Goal: Task Accomplishment & Management: Manage account settings

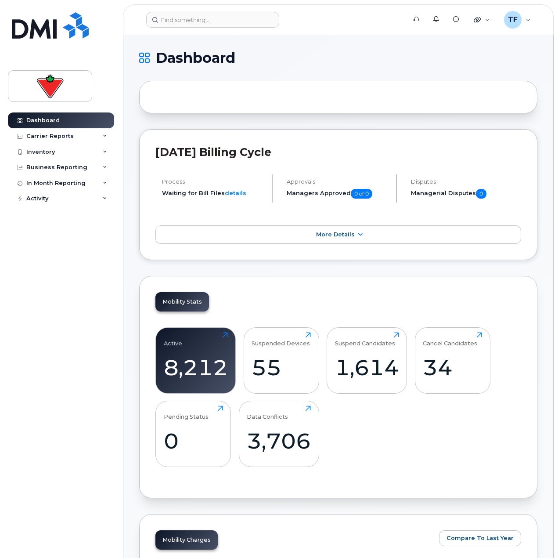
click at [105, 239] on div "Dashboard Carrier Reports Monthly Billing Data Daily Data Pooling Data Behavior…" at bounding box center [62, 328] width 109 height 432
click at [447, 370] on div "34" at bounding box center [452, 367] width 59 height 26
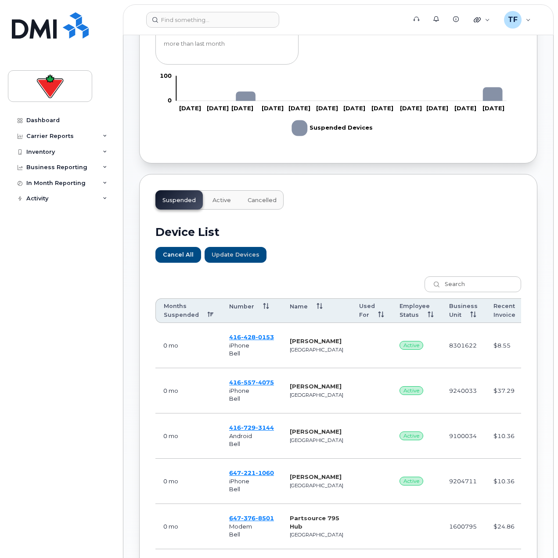
scroll to position [264, 0]
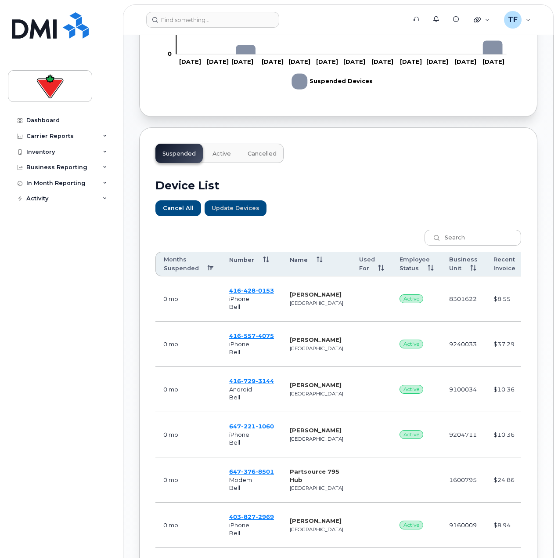
click at [198, 264] on th "Months Suspended" at bounding box center [189, 264] width 66 height 25
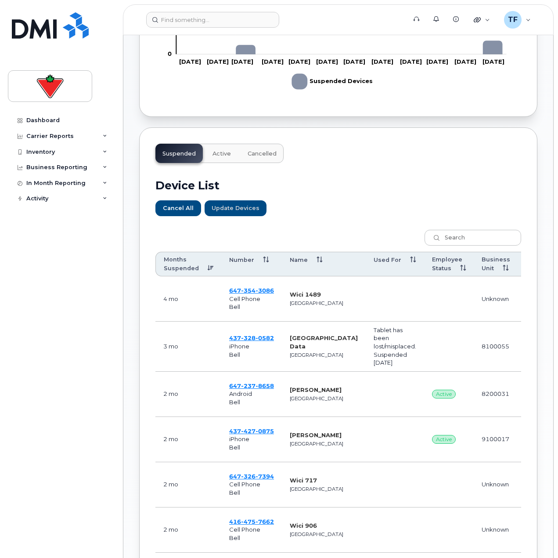
drag, startPoint x: 347, startPoint y: 355, endPoint x: 366, endPoint y: 363, distance: 20.1
click at [366, 362] on td "Tablet has been lost/misplaced. Suspended 06/24/2024" at bounding box center [395, 347] width 58 height 50
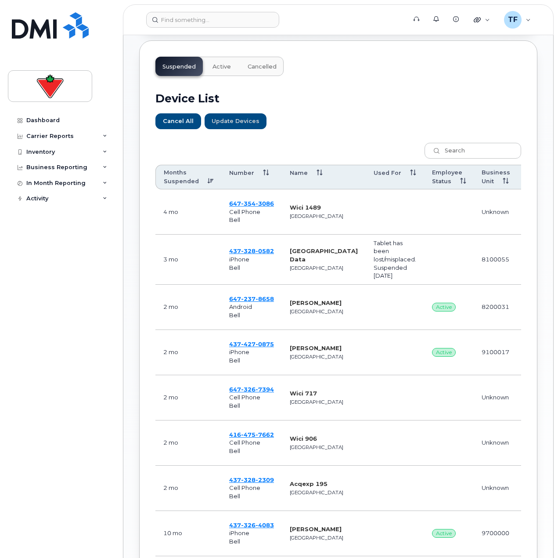
scroll to position [351, 0]
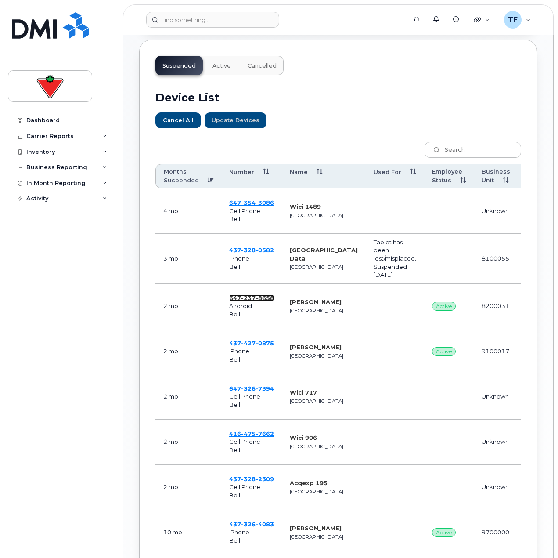
click at [251, 297] on span "237" at bounding box center [248, 297] width 14 height 7
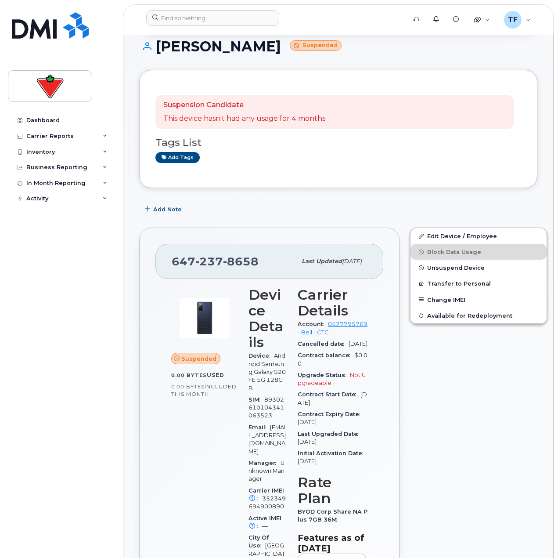
scroll to position [88, 0]
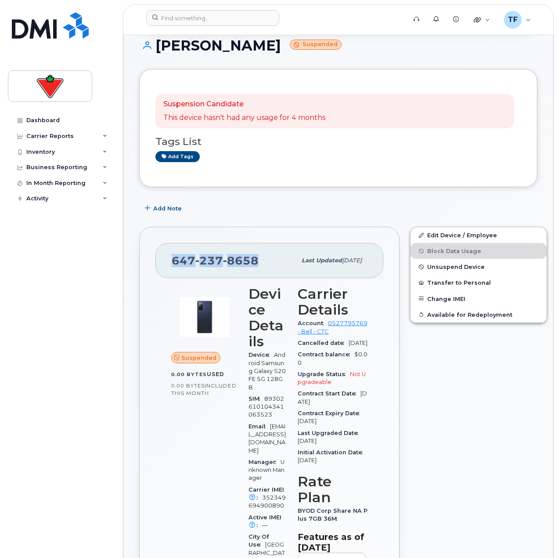
drag, startPoint x: 256, startPoint y: 260, endPoint x: 172, endPoint y: 262, distance: 83.9
click at [172, 262] on span "647 237 8658" at bounding box center [215, 260] width 87 height 13
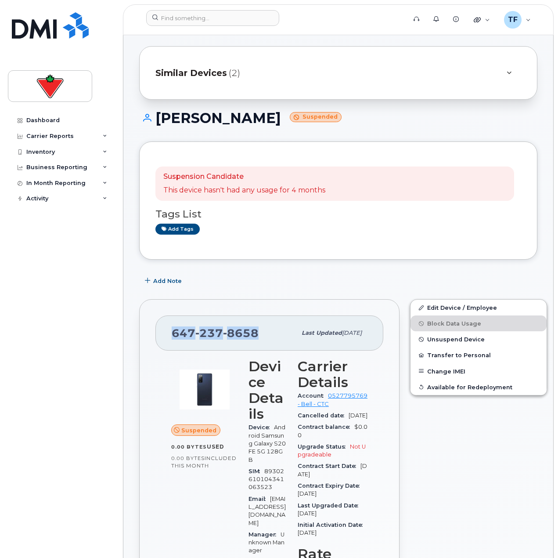
scroll to position [0, 0]
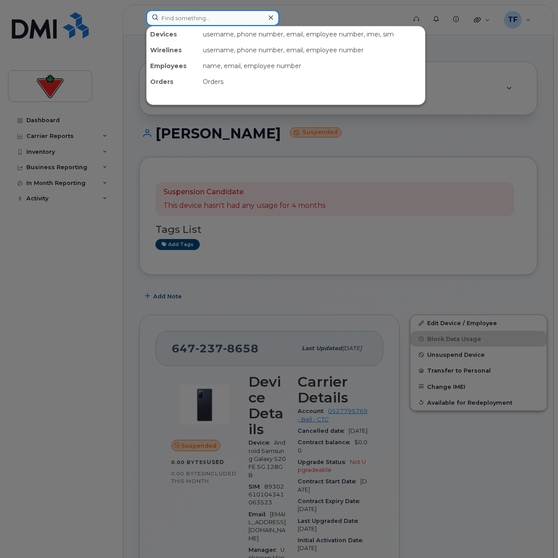
click at [190, 22] on input at bounding box center [212, 18] width 133 height 16
paste input "Gina Daryanani"
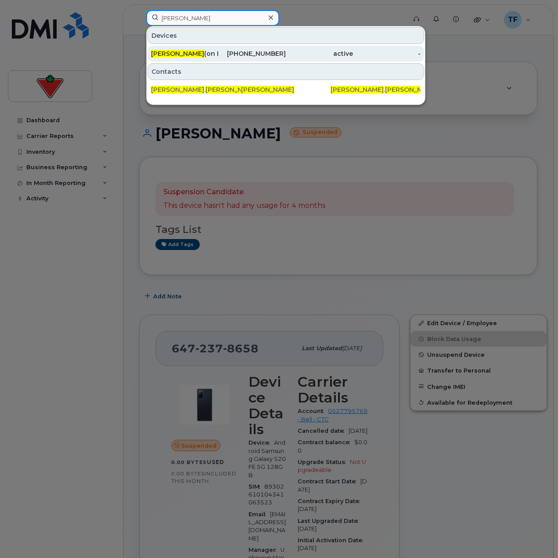
type input "Gina Daryanani"
click at [267, 56] on div "416-576-5179" at bounding box center [251, 53] width 67 height 9
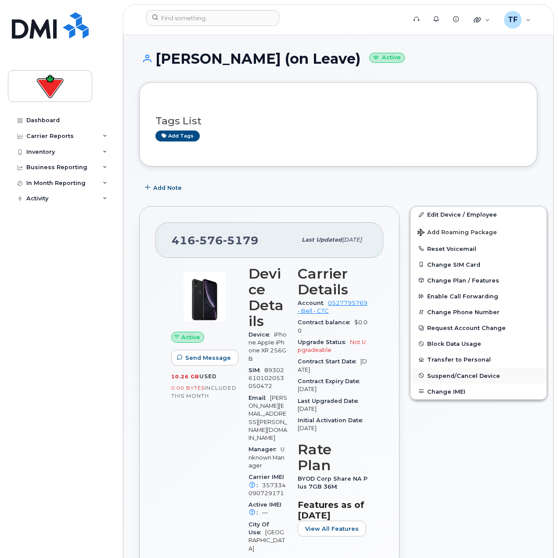
click at [452, 374] on span "Suspend/Cancel Device" at bounding box center [463, 375] width 73 height 7
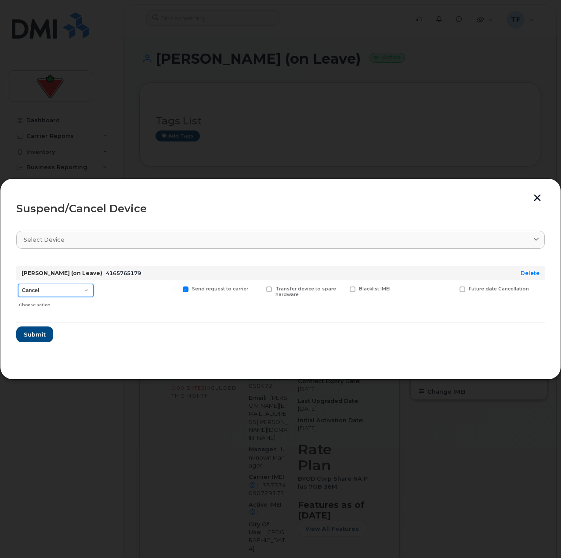
click at [76, 289] on select "Cancel Suspend - Extend Suspension Suspend - Reduced Rate Suspend - Full Rate S…" at bounding box center [56, 290] width 76 height 13
select select "[object Object]"
click at [18, 284] on select "Cancel Suspend - Extend Suspension Suspend - Reduced Rate Suspend - Full Rate S…" at bounding box center [56, 290] width 76 height 13
click at [38, 334] on span "Submit" at bounding box center [34, 334] width 22 height 8
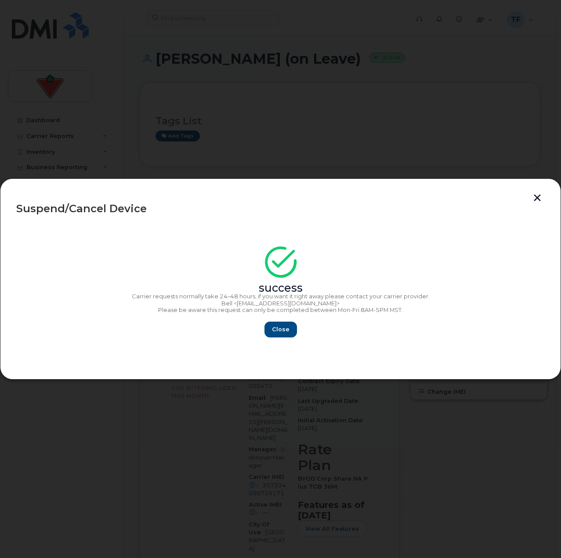
click at [272, 319] on div "success Carrier requests normally take 24–48 hours, if you want it right away p…" at bounding box center [280, 295] width 528 height 86
click at [275, 330] on span "Close" at bounding box center [281, 329] width 18 height 8
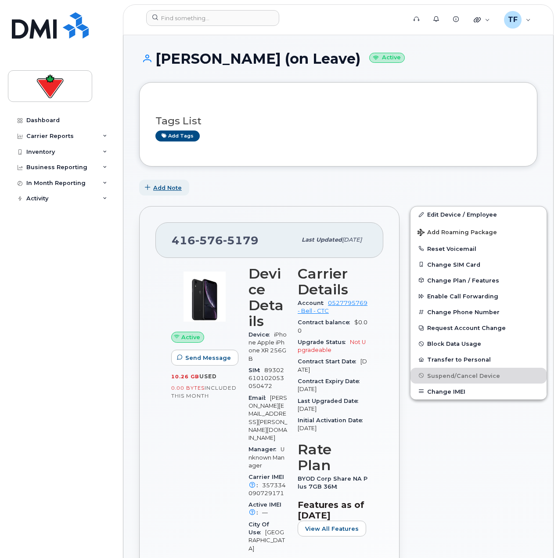
click at [172, 187] on span "Add Note" at bounding box center [167, 188] width 29 height 8
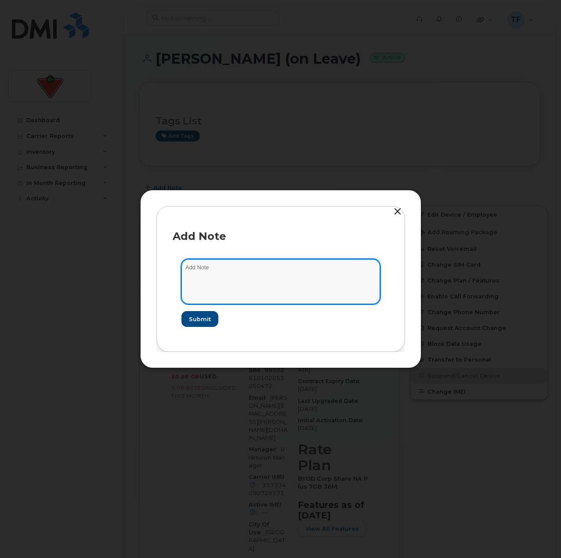
click at [254, 264] on textarea at bounding box center [280, 281] width 199 height 45
paste textarea "TASK1782552"
type textarea "TASK1782552 suspend"
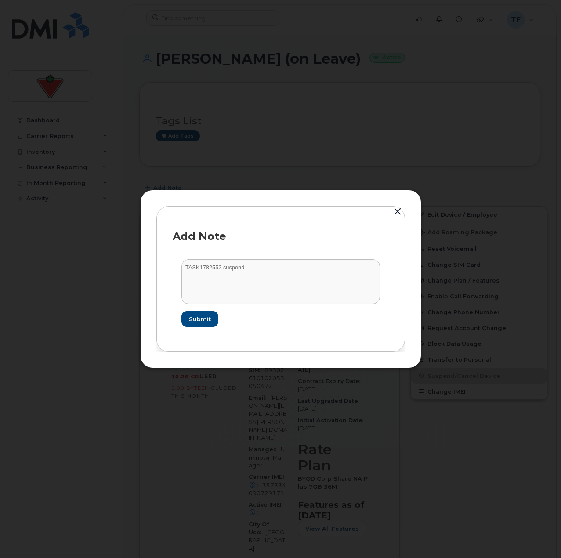
click at [187, 310] on form "TASK1782552 suspend Submit" at bounding box center [281, 292] width 216 height 85
click at [195, 315] on span "Submit" at bounding box center [199, 319] width 22 height 8
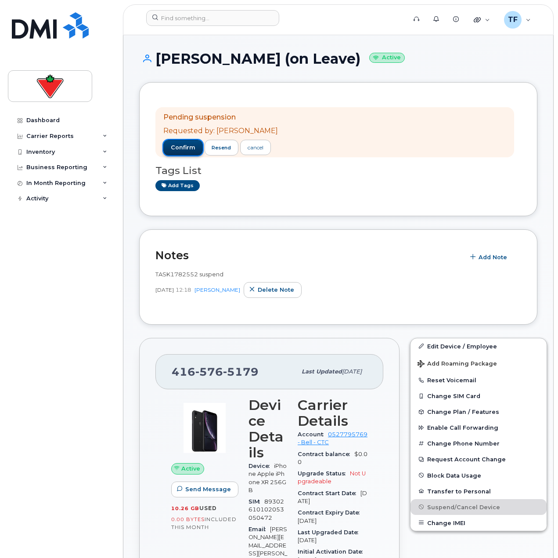
click at [179, 152] on button "confirm" at bounding box center [183, 148] width 40 height 16
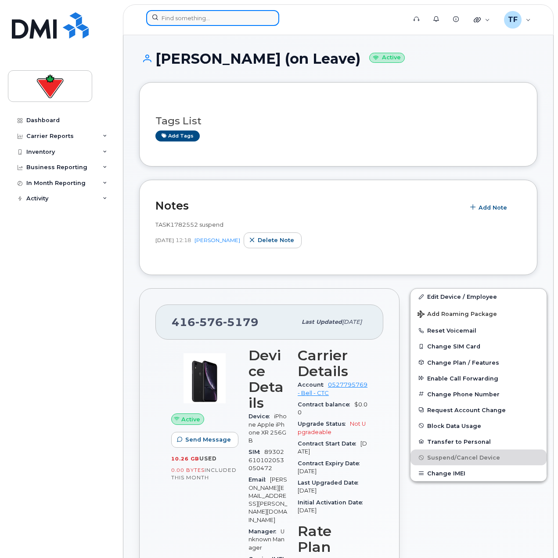
click at [206, 14] on input at bounding box center [212, 18] width 133 height 16
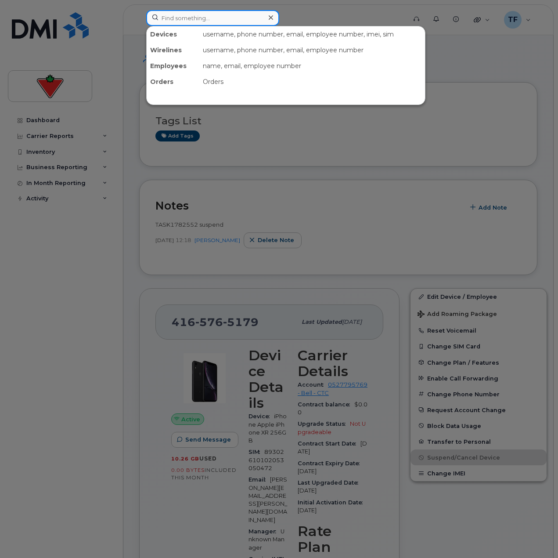
paste input "Jasjot Singh ("
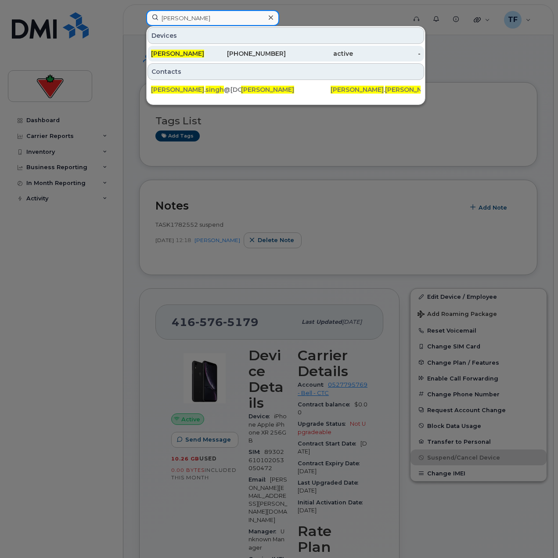
type input "[PERSON_NAME]"
click at [261, 53] on div "437-324-2461" at bounding box center [251, 53] width 67 height 9
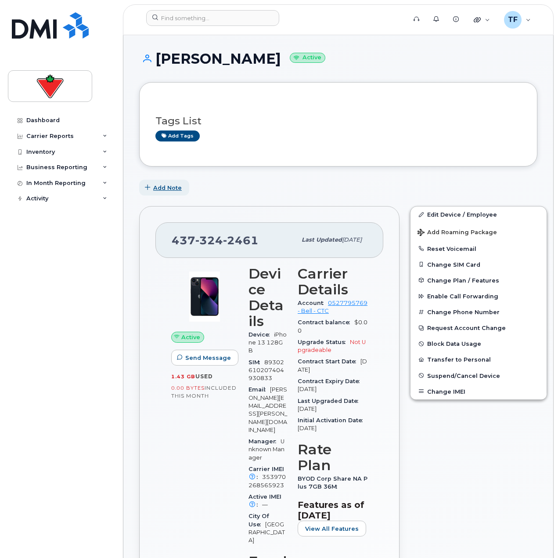
click at [183, 190] on div "Add Note" at bounding box center [338, 188] width 398 height 16
click at [178, 190] on span "Add Note" at bounding box center [167, 188] width 29 height 8
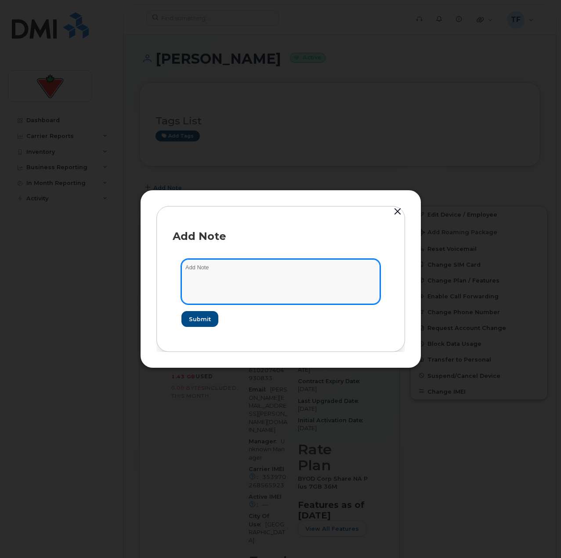
click at [272, 268] on textarea at bounding box center [280, 281] width 199 height 45
paste textarea "TASK1782633"
type textarea "TASK1782633 suspend"
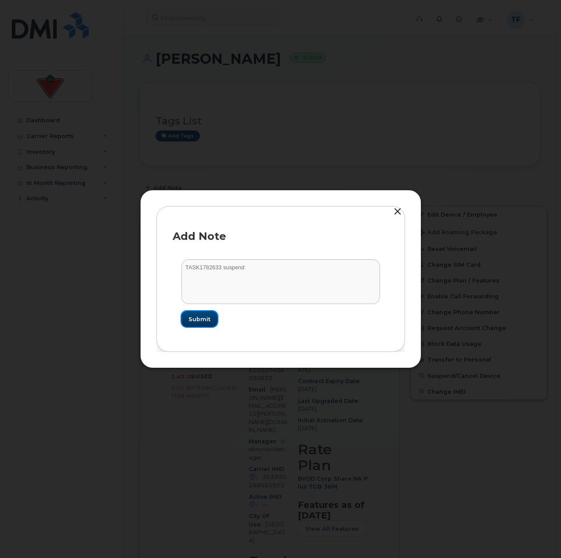
click at [194, 320] on span "Submit" at bounding box center [199, 319] width 22 height 8
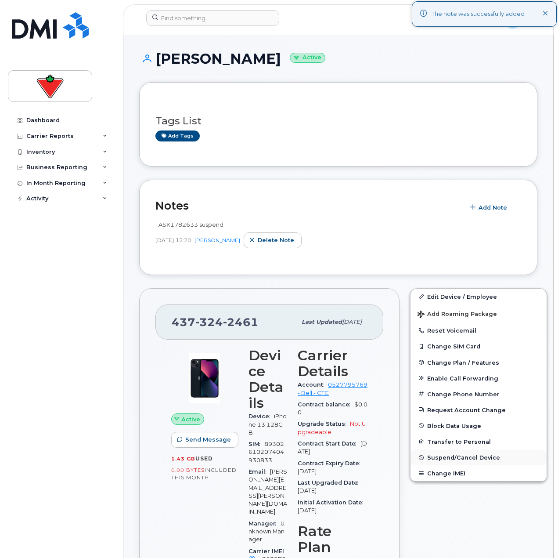
click at [446, 458] on span "Suspend/Cancel Device" at bounding box center [463, 457] width 73 height 7
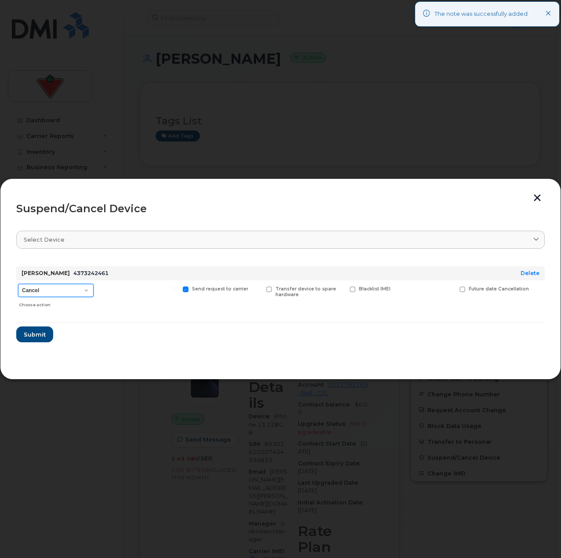
click at [88, 288] on select "Cancel Suspend - Extend Suspension Suspend - Reduced Rate Suspend - Full Rate S…" at bounding box center [56, 290] width 76 height 13
select select "[object Object]"
click at [18, 284] on select "Cancel Suspend - Extend Suspension Suspend - Reduced Rate Suspend - Full Rate S…" at bounding box center [56, 290] width 76 height 13
click at [45, 340] on button "Submit" at bounding box center [34, 334] width 36 height 16
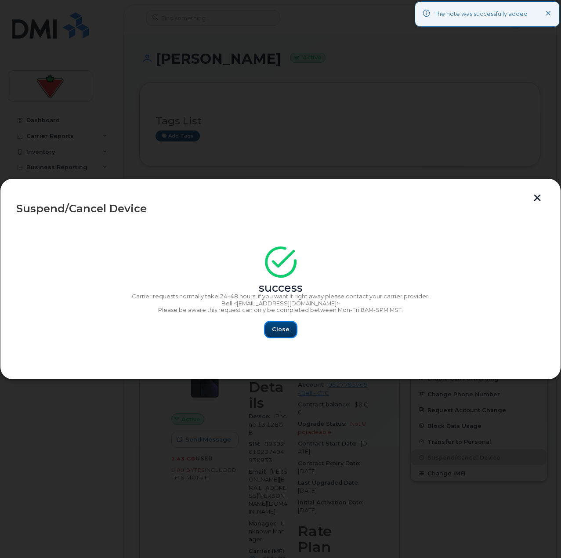
click at [283, 334] on button "Close" at bounding box center [281, 330] width 32 height 16
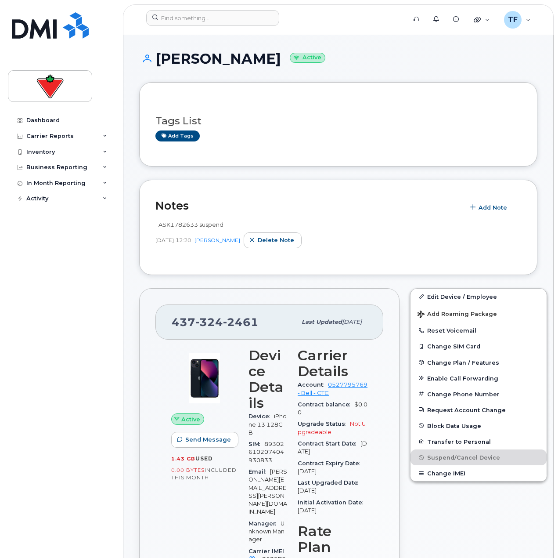
click at [207, 326] on span "324" at bounding box center [209, 321] width 28 height 13
copy span "437 324 2461"
click at [210, 7] on header "Support Alerts Knowledge Base Quicklinks Suspend / Cancel Device Change SIM Car…" at bounding box center [338, 19] width 431 height 31
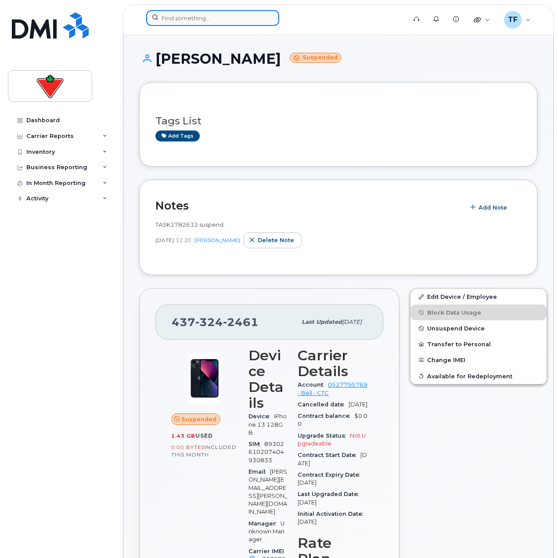
click at [173, 11] on input at bounding box center [212, 18] width 133 height 16
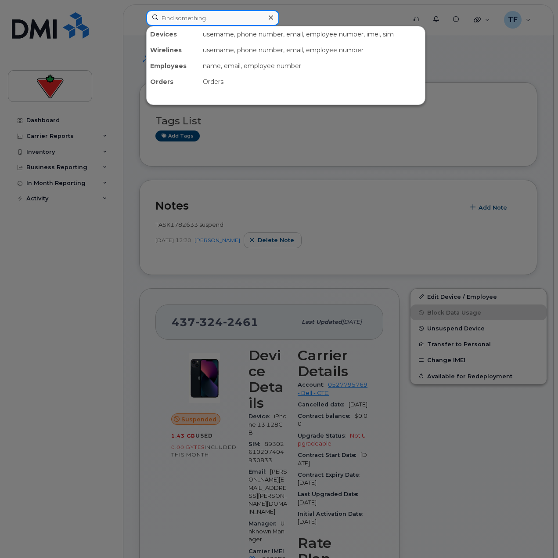
paste input "[PERSON_NAME]"
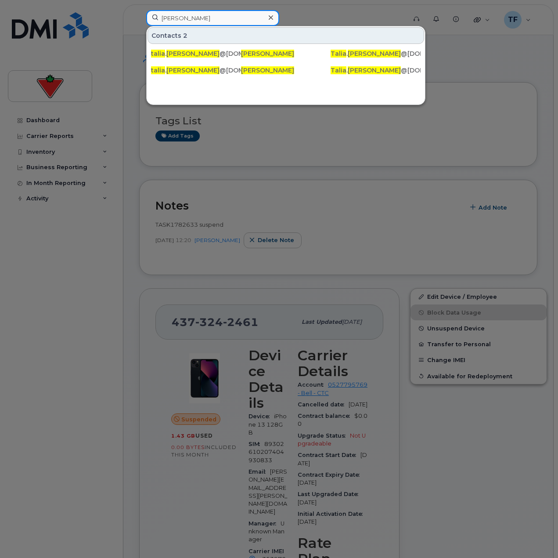
drag, startPoint x: 190, startPoint y: 18, endPoint x: 199, endPoint y: 21, distance: 8.8
click at [191, 18] on input "[PERSON_NAME]" at bounding box center [212, 18] width 133 height 16
paste input "H4YJ711J0F06"
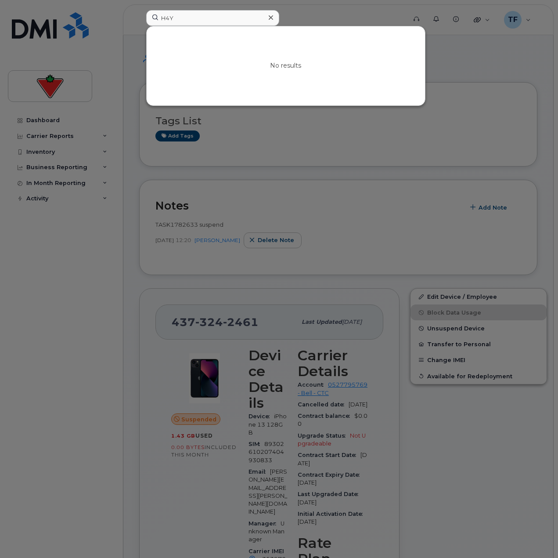
click at [210, 27] on div "No results" at bounding box center [286, 65] width 279 height 79
click at [201, 8] on div at bounding box center [279, 279] width 558 height 558
click at [205, 14] on input "H4Y" at bounding box center [212, 18] width 133 height 16
paste input "437-423-6943"
drag, startPoint x: 172, startPoint y: 20, endPoint x: 226, endPoint y: 37, distance: 56.7
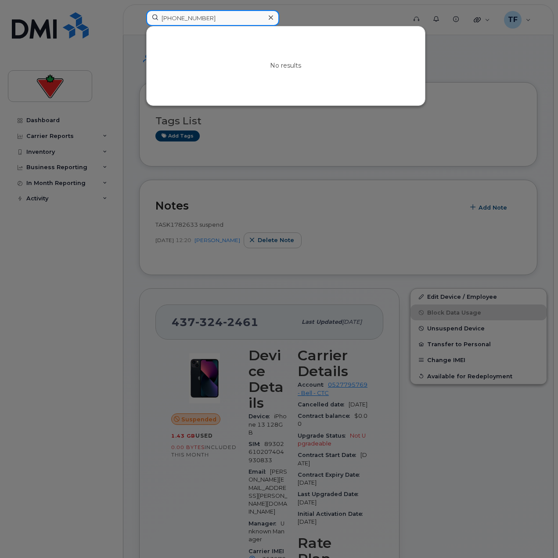
click at [173, 20] on input "437-423-6943" at bounding box center [212, 18] width 133 height 16
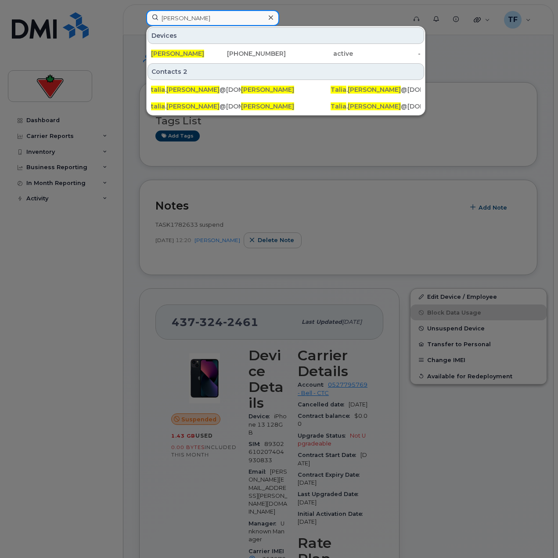
type input "talia herzberg"
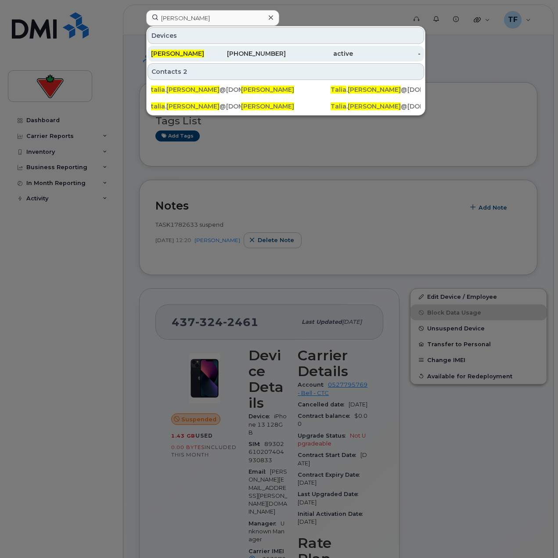
click at [246, 54] on div "437-423-6943" at bounding box center [251, 53] width 67 height 9
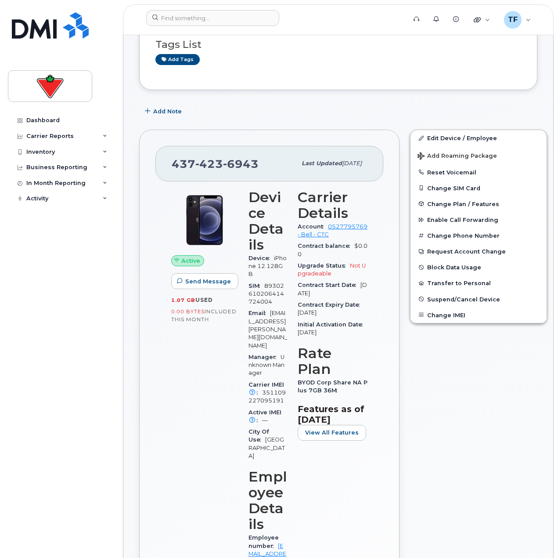
scroll to position [44, 0]
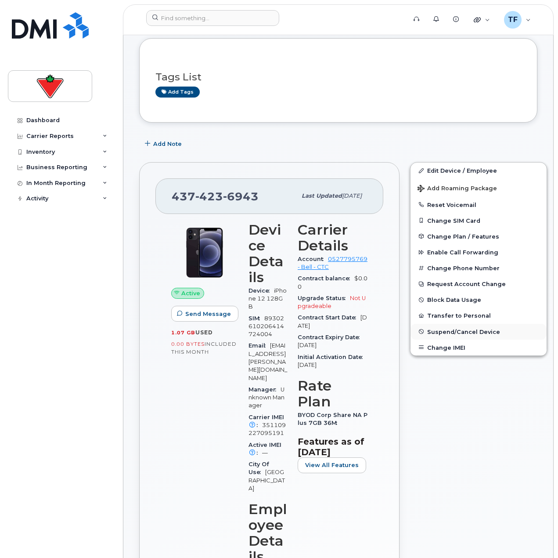
click at [448, 329] on span "Suspend/Cancel Device" at bounding box center [463, 331] width 73 height 7
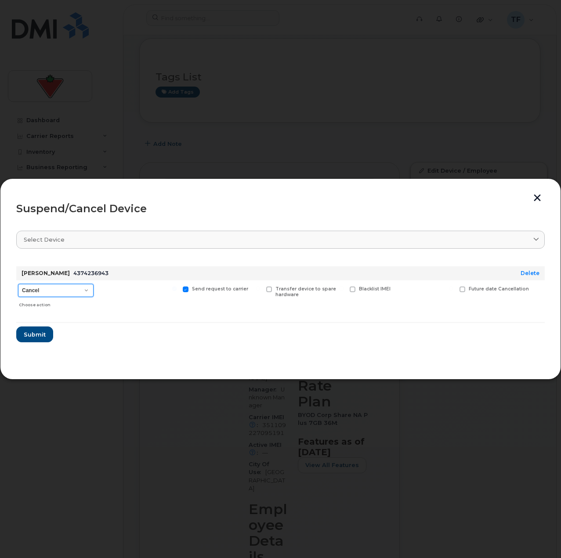
click at [68, 289] on select "Cancel Suspend - Extend Suspension Suspend - Reduced Rate Suspend - Full Rate S…" at bounding box center [56, 290] width 76 height 13
select select "[object Object]"
click at [18, 284] on select "Cancel Suspend - Extend Suspension Suspend - Reduced Rate Suspend - Full Rate S…" at bounding box center [56, 290] width 76 height 13
click at [36, 341] on button "Submit" at bounding box center [34, 334] width 36 height 16
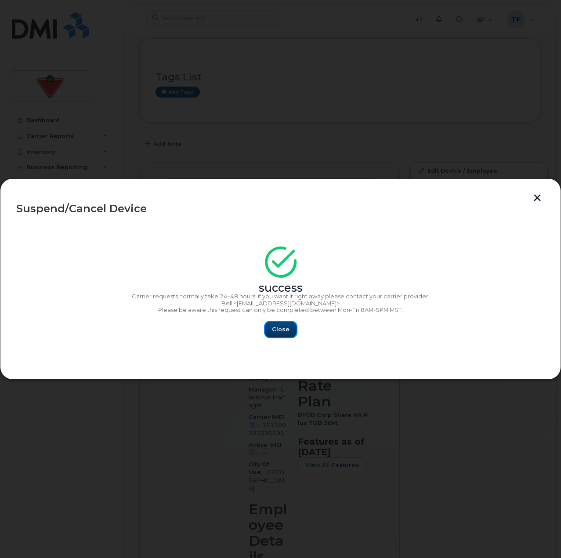
click at [276, 326] on span "Close" at bounding box center [281, 329] width 18 height 8
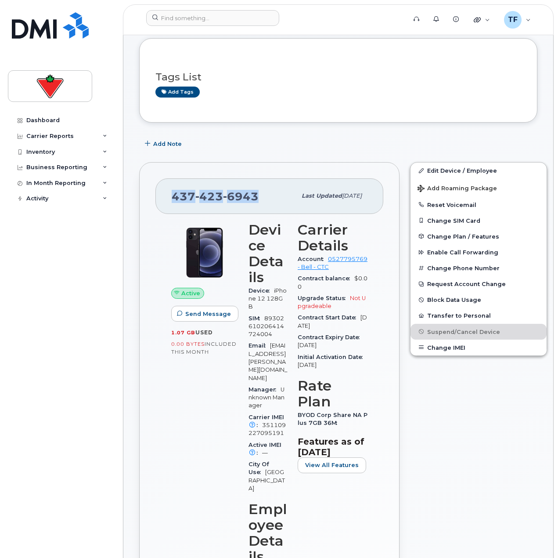
drag, startPoint x: 256, startPoint y: 195, endPoint x: 169, endPoint y: 196, distance: 86.5
click at [169, 196] on div "437 423 6943 Last updated Feb 11, 2025" at bounding box center [270, 195] width 228 height 35
copy span "437 423 6943"
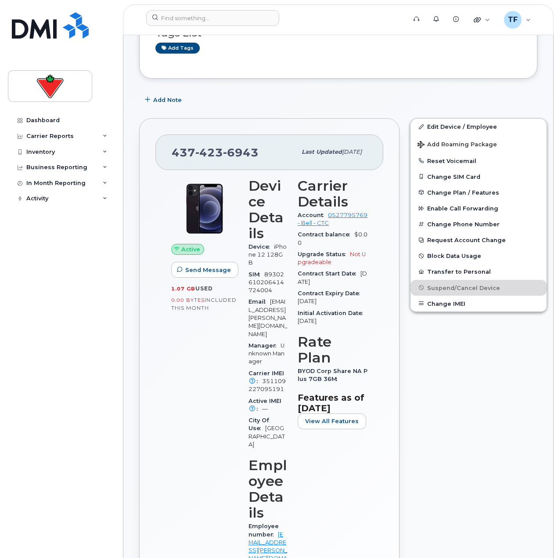
click at [140, 322] on div "437 423 6943 Last updated Feb 11, 2025 Active Send Message 1.07 GB  used 0.00 B…" at bounding box center [269, 480] width 271 height 735
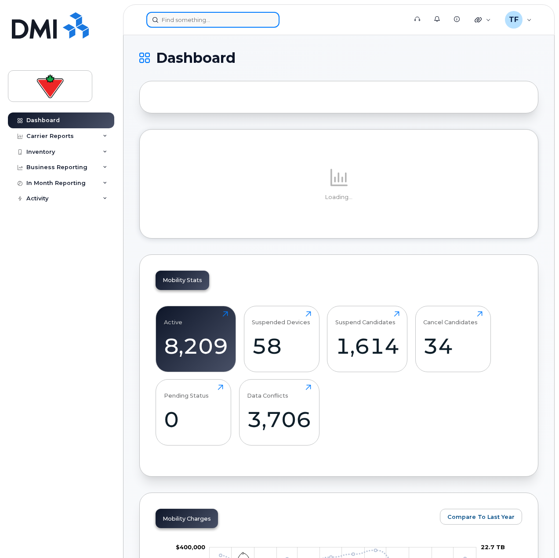
click at [222, 25] on input at bounding box center [212, 20] width 133 height 16
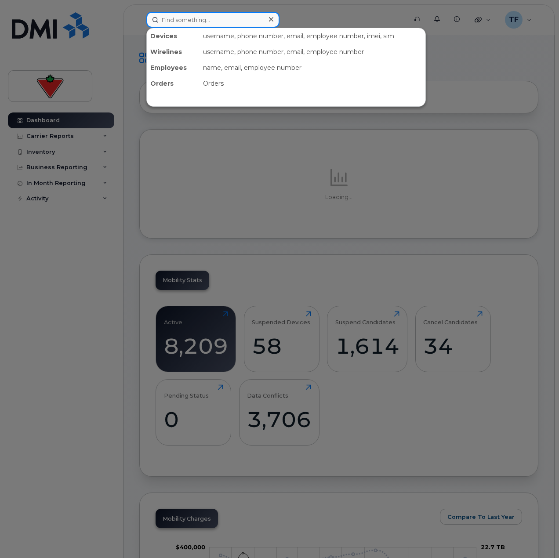
paste input "4374210705"
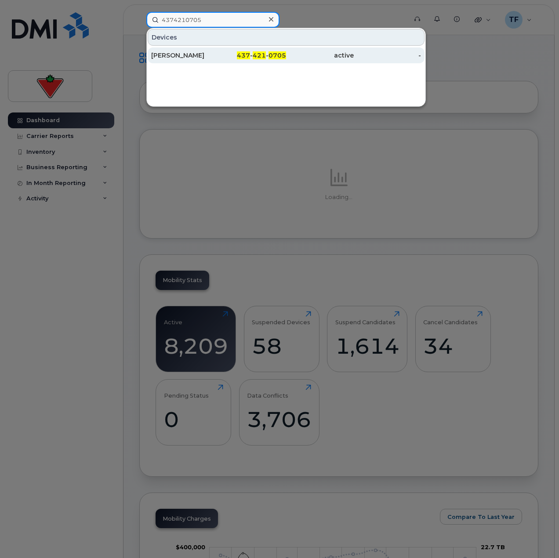
type input "4374210705"
click at [237, 59] on div "437 - 421 - 0705" at bounding box center [253, 55] width 68 height 9
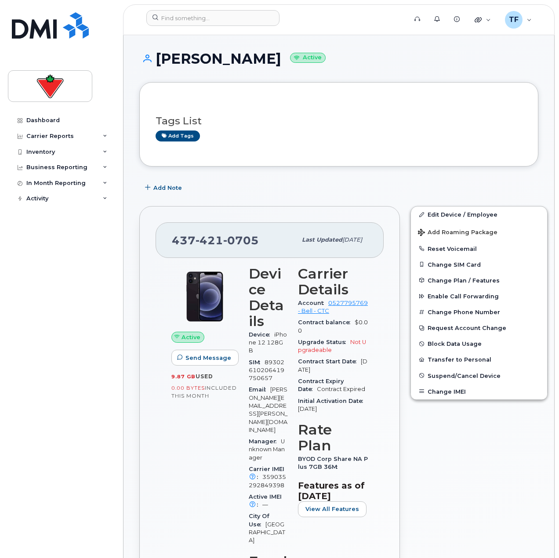
scroll to position [44, 0]
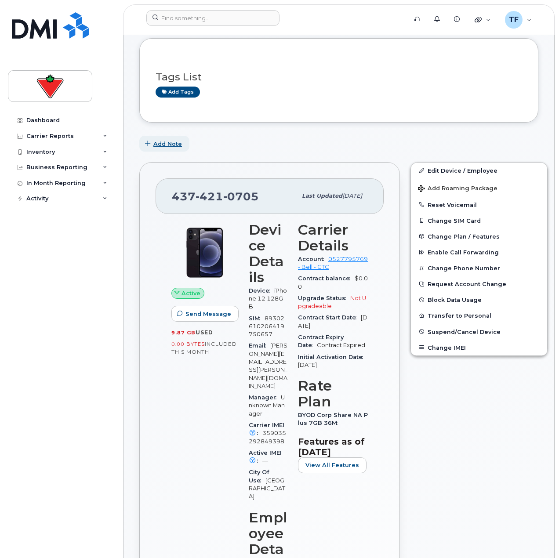
click at [170, 138] on button "Add Note" at bounding box center [164, 144] width 50 height 16
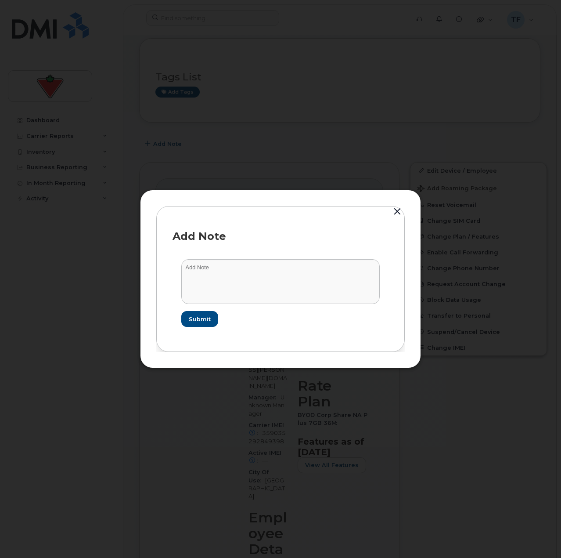
click at [229, 307] on form "Submit" at bounding box center [281, 292] width 216 height 85
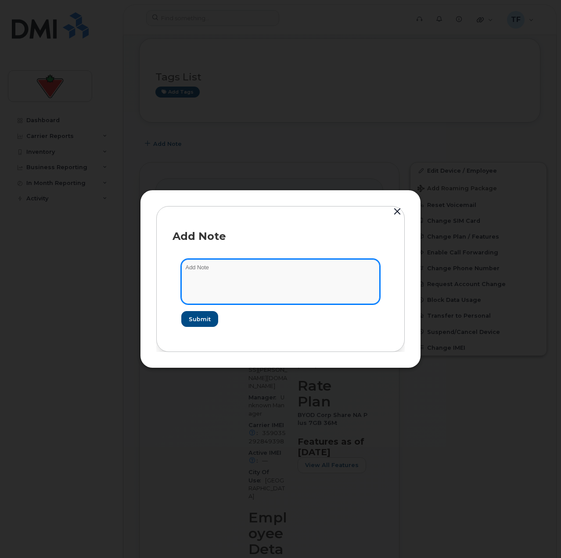
click at [235, 293] on textarea at bounding box center [280, 281] width 199 height 45
paste textarea "TASK1782686"
type textarea "suspend TASK1782686"
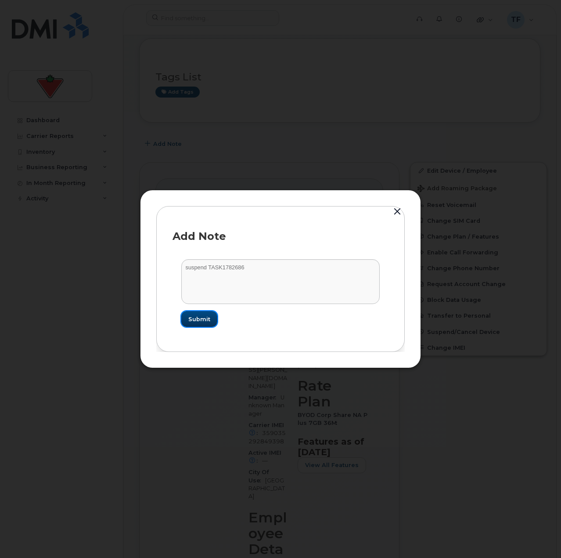
click at [210, 322] on button "Submit" at bounding box center [199, 319] width 36 height 16
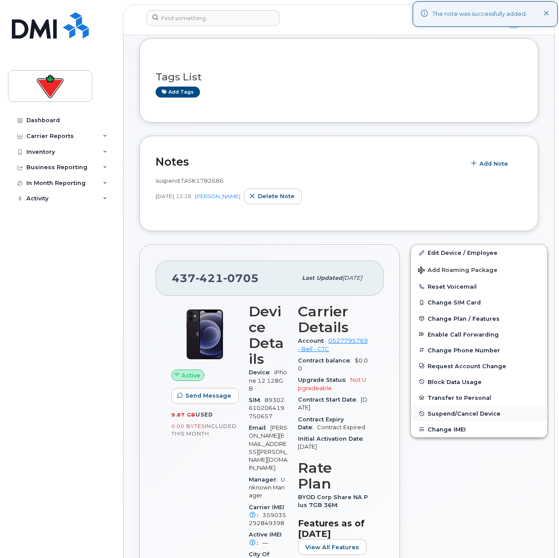
click at [456, 413] on span "Suspend/Cancel Device" at bounding box center [463, 413] width 73 height 7
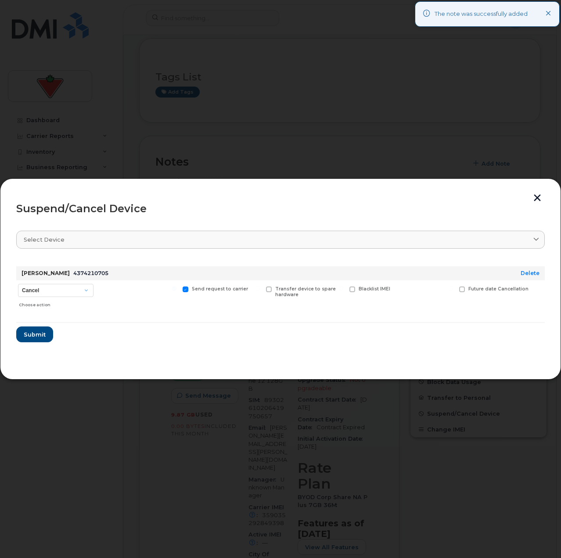
click at [74, 299] on div "Choose action" at bounding box center [56, 303] width 75 height 11
click at [72, 290] on select "Cancel Suspend - Extend Suspension Suspend - Reduced Rate Suspend - Full Rate S…" at bounding box center [56, 290] width 76 height 13
click at [18, 284] on select "Cancel Suspend - Extend Suspension Suspend - Reduced Rate Suspend - Full Rate S…" at bounding box center [56, 290] width 76 height 13
click at [56, 300] on div "Choose action" at bounding box center [56, 303] width 75 height 11
click at [58, 295] on select "Cancel Suspend - Extend Suspension Suspend - Reduced Rate Suspend - Full Rate S…" at bounding box center [56, 290] width 76 height 13
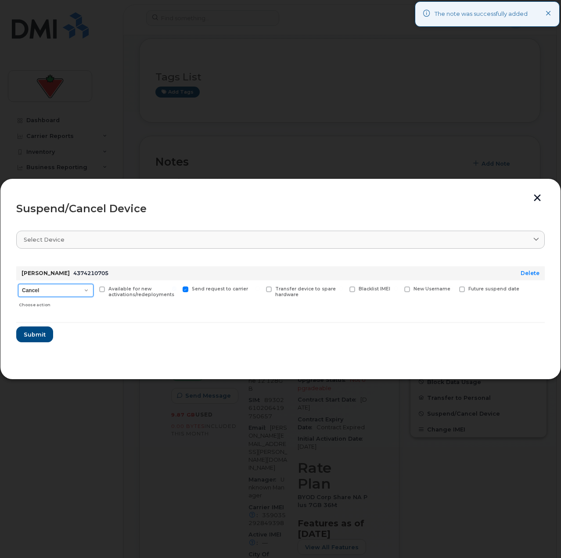
select select "[object Object]"
click at [18, 284] on select "Cancel Suspend - Extend Suspension Suspend - Reduced Rate Suspend - Full Rate S…" at bounding box center [56, 290] width 76 height 13
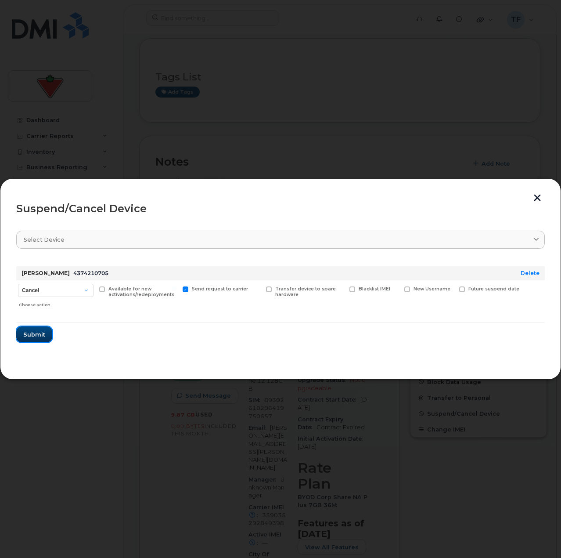
click at [37, 338] on span "Submit" at bounding box center [34, 334] width 22 height 8
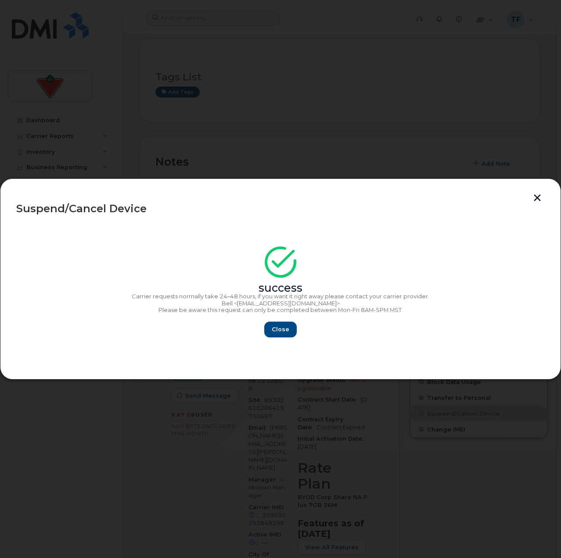
click at [445, 275] on div "success" at bounding box center [280, 272] width 529 height 40
click at [276, 334] on button "Close" at bounding box center [281, 330] width 32 height 16
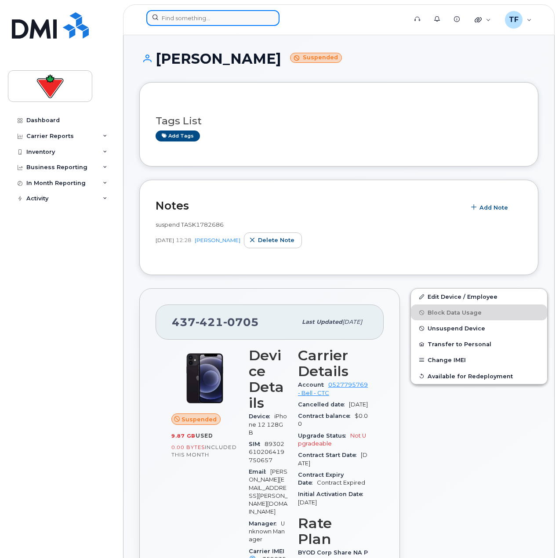
click at [185, 14] on input at bounding box center [212, 18] width 133 height 16
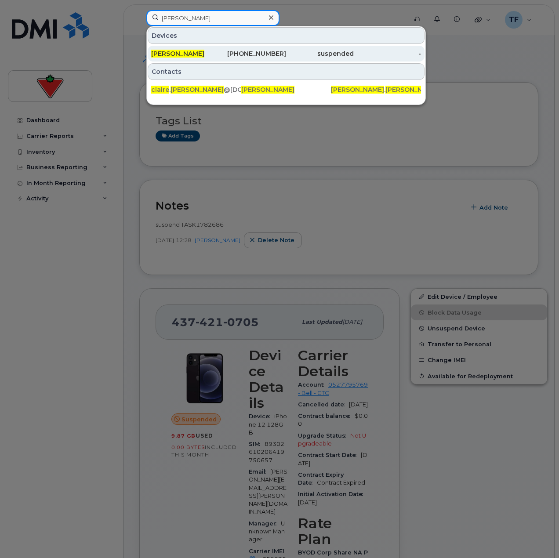
type input "claire anderson"
click at [199, 54] on span "Claire Anderson" at bounding box center [177, 54] width 53 height 8
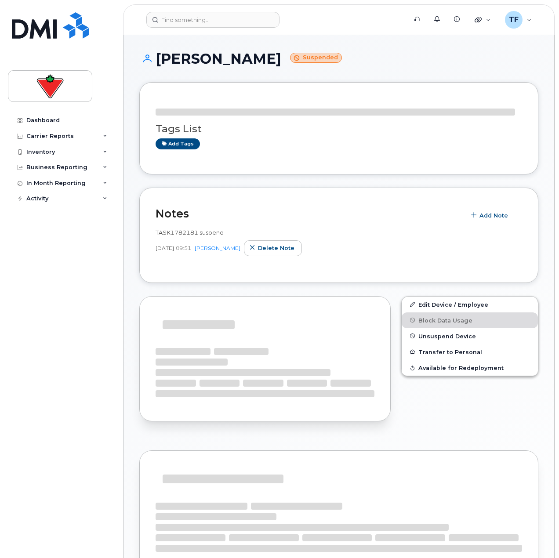
click at [176, 231] on span "TASK1782181 suspend" at bounding box center [190, 232] width 68 height 7
click at [176, 231] on div "TASK1782181 suspend Oct 03, 2025 09:51 Tyler Federowich Delete note" at bounding box center [339, 242] width 366 height 28
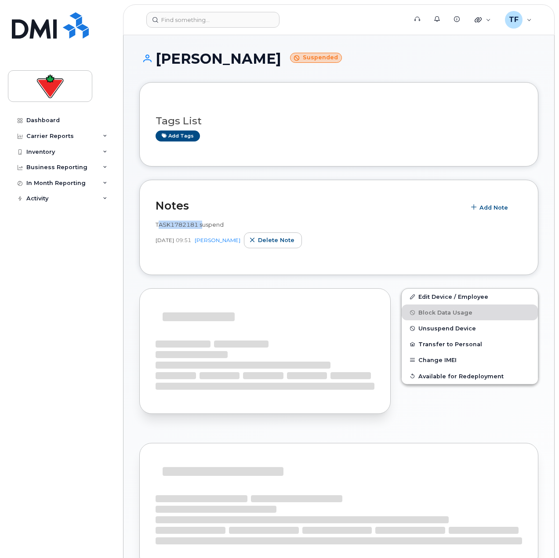
copy span "TASK1782181"
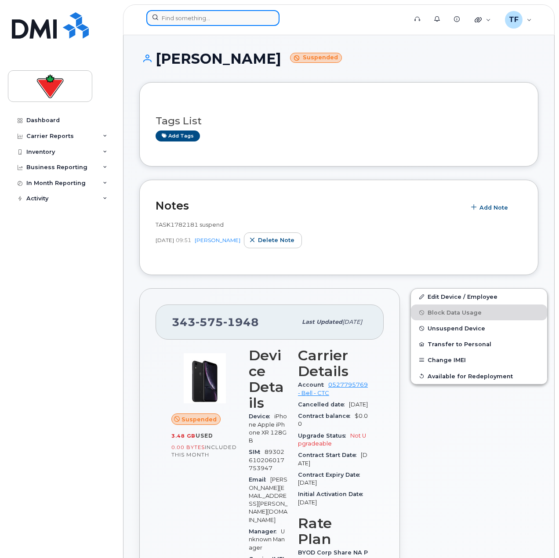
click at [206, 21] on input at bounding box center [212, 18] width 133 height 16
paste input "289-407-0821"
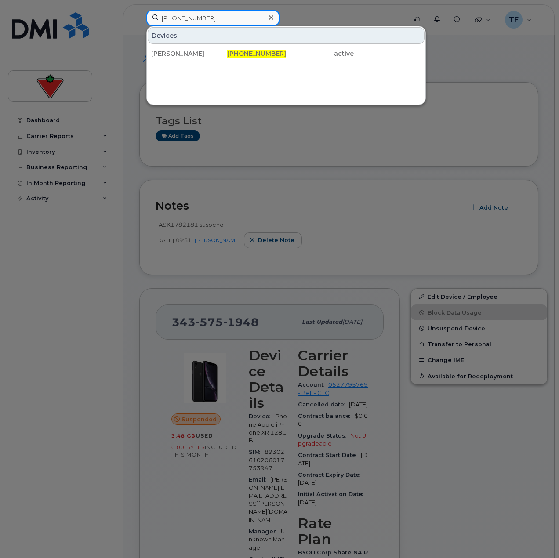
type input "289-407-0821"
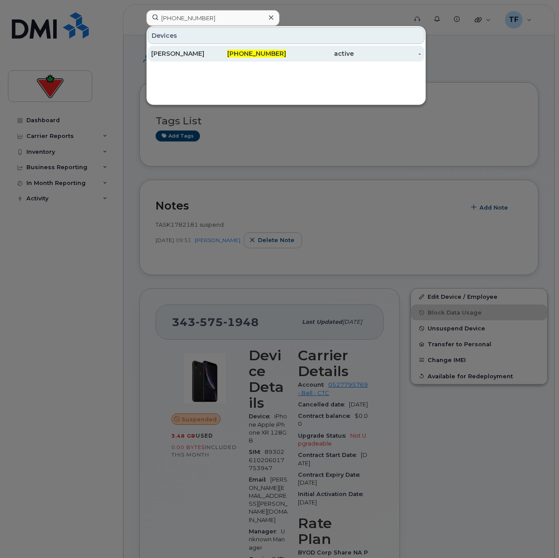
click at [223, 52] on div "289-407-0821" at bounding box center [253, 53] width 68 height 9
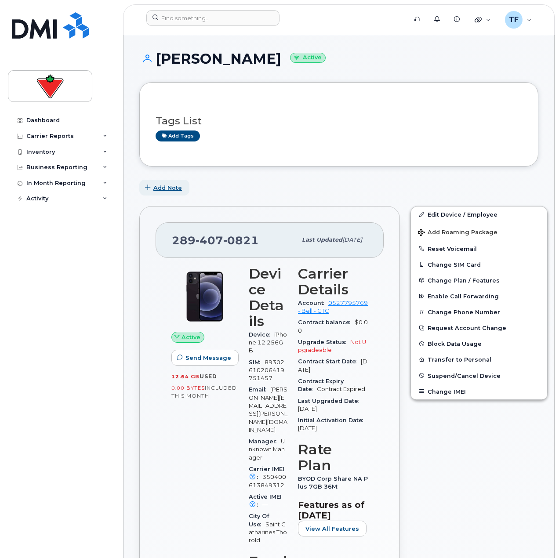
click at [165, 188] on span "Add Note" at bounding box center [167, 188] width 29 height 8
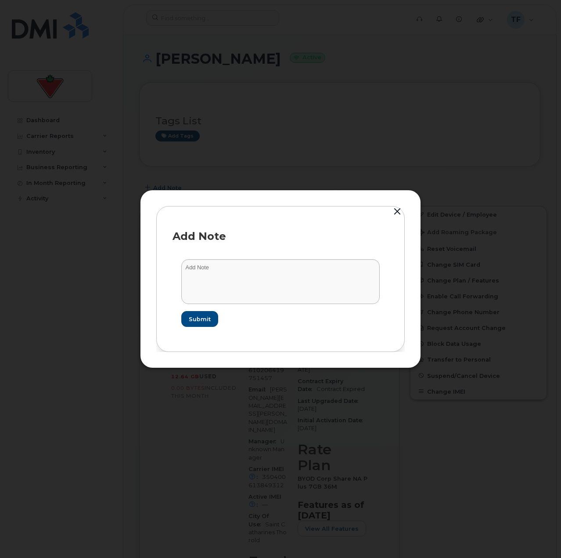
drag, startPoint x: 205, startPoint y: 257, endPoint x: 211, endPoint y: 266, distance: 11.0
click at [207, 259] on form "Submit" at bounding box center [281, 292] width 216 height 85
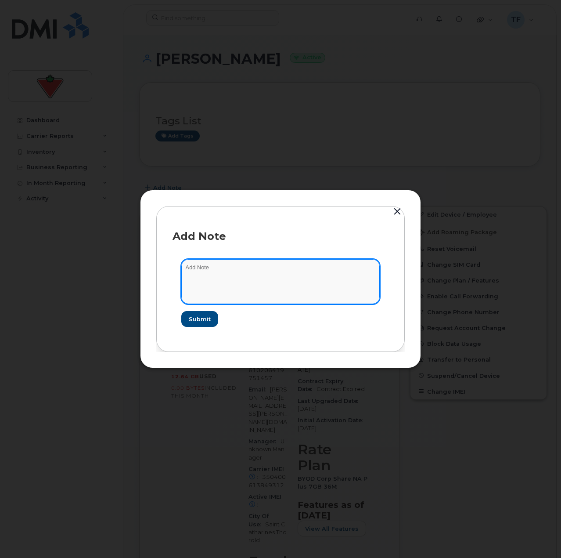
click at [211, 266] on textarea at bounding box center [280, 281] width 199 height 45
type textarea "TOR as per retirement email from VP"
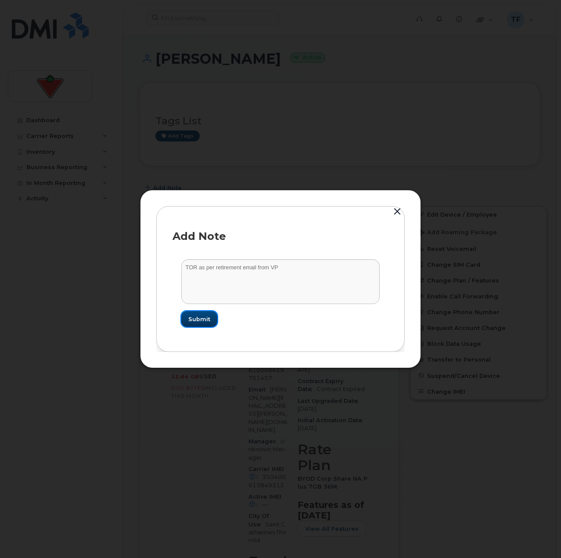
click at [205, 321] on span "Submit" at bounding box center [199, 319] width 22 height 8
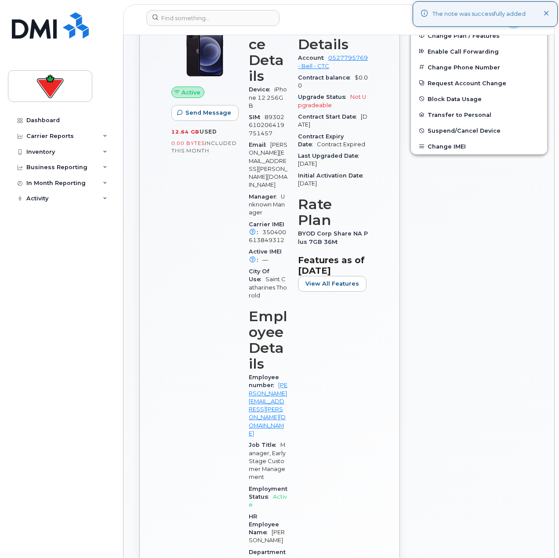
scroll to position [176, 0]
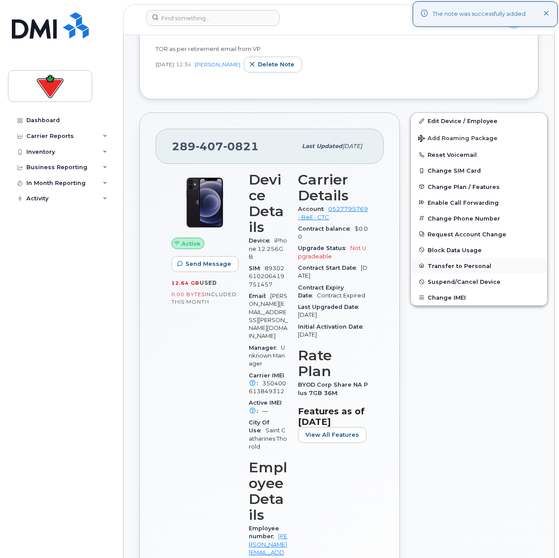
click at [445, 263] on button "Transfer to Personal" at bounding box center [479, 266] width 136 height 16
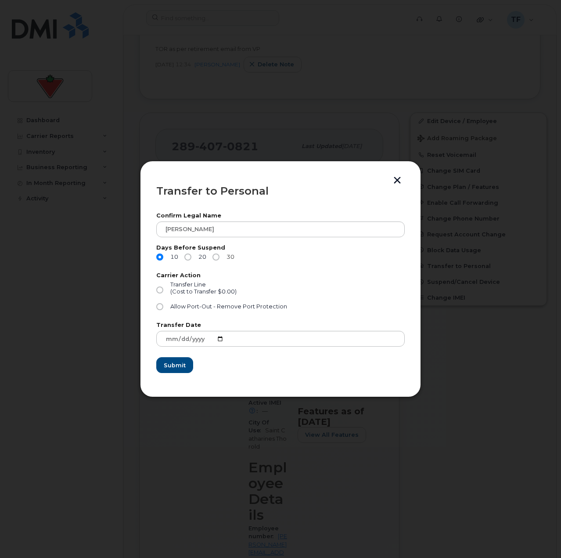
click at [217, 258] on input "30" at bounding box center [216, 256] width 7 height 7
radio input "true"
click at [188, 290] on div "(Cost to Transfer $0.00)" at bounding box center [203, 291] width 66 height 7
click at [163, 290] on input "Transfer Line (Cost to Transfer $0.00)" at bounding box center [159, 289] width 7 height 7
radio input "true"
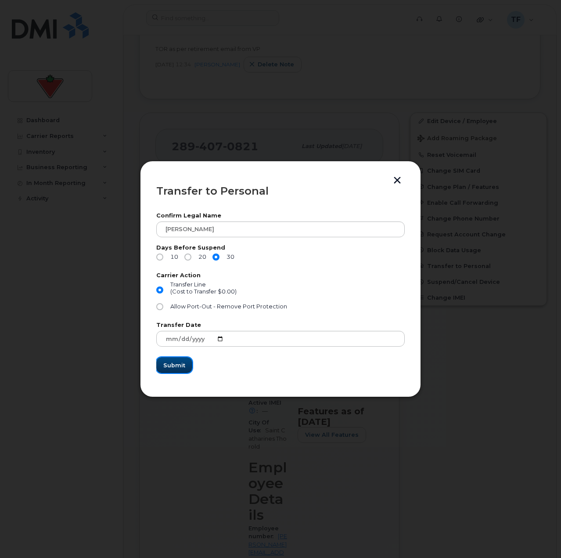
click at [185, 362] on button "Submit" at bounding box center [174, 365] width 36 height 16
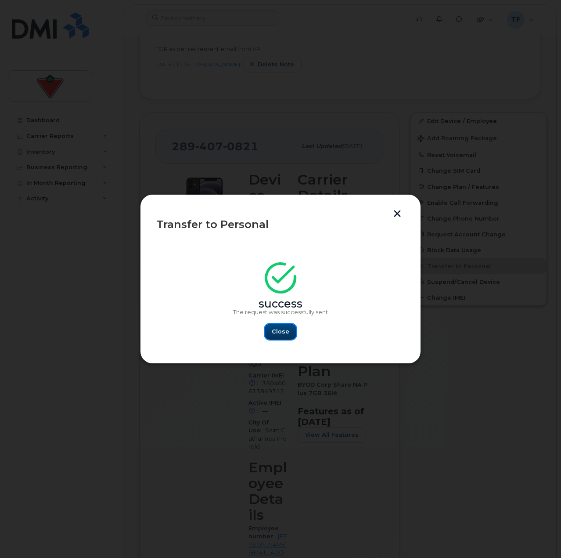
click at [282, 333] on span "Close" at bounding box center [281, 331] width 18 height 8
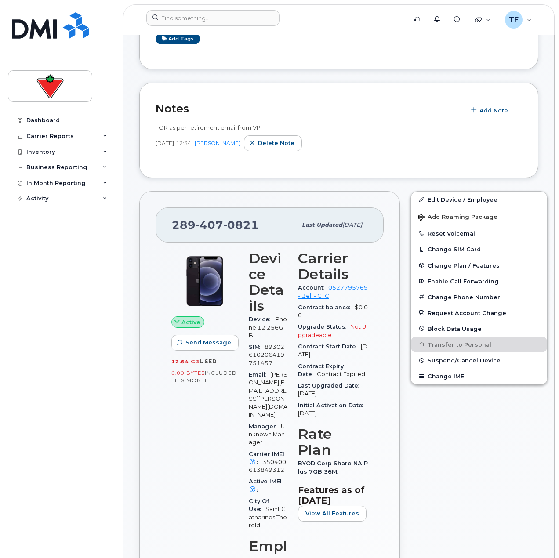
scroll to position [88, 0]
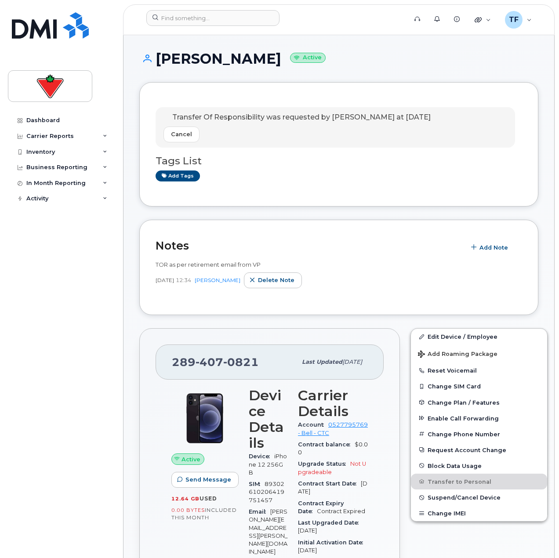
click at [368, 264] on div "TOR as per retirement email from VP" at bounding box center [339, 264] width 366 height 8
click at [260, 263] on span "TOR as per retirement email from VP" at bounding box center [208, 264] width 105 height 7
click at [252, 267] on span "TOR as per retirement email from VP" at bounding box center [208, 264] width 105 height 7
click at [189, 264] on span "TOR as per retirement email from VP" at bounding box center [208, 264] width 105 height 7
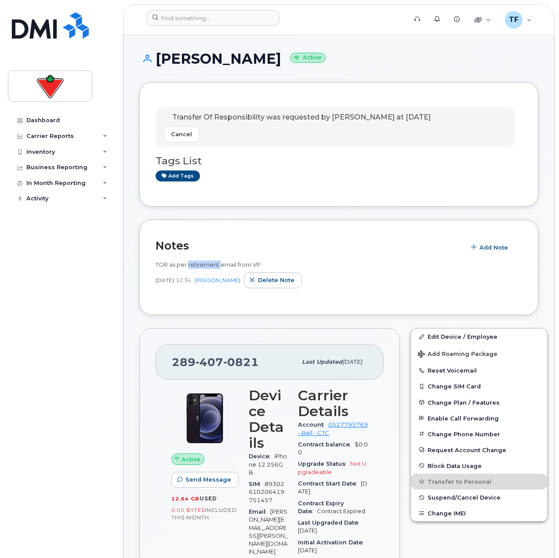
click at [189, 264] on span "TOR as per retirement email from VP" at bounding box center [208, 264] width 105 height 7
drag, startPoint x: 69, startPoint y: 333, endPoint x: 70, endPoint y: 326, distance: 6.7
click at [69, 329] on div "Dashboard Carrier Reports Monthly Billing Data Daily Data Pooling Data Behavior…" at bounding box center [62, 328] width 109 height 432
click at [207, 23] on input at bounding box center [212, 18] width 133 height 16
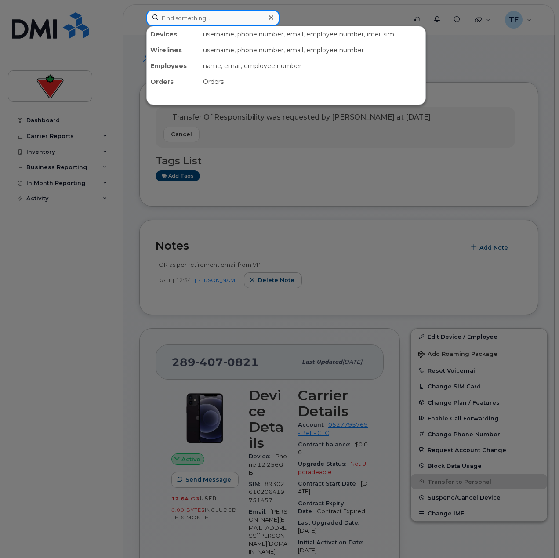
paste input "[PERSON_NAME]"
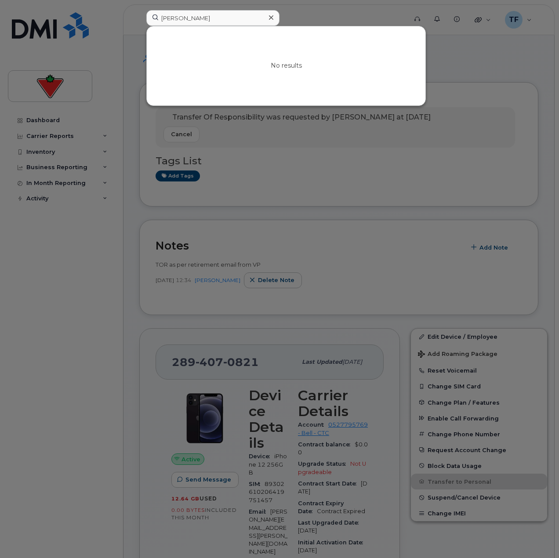
click at [268, 73] on div "No results" at bounding box center [286, 65] width 279 height 79
click at [244, 24] on input "Jeremy Bury" at bounding box center [212, 18] width 133 height 16
paste input "Vermette"
click at [191, 18] on input "Jeremy Vermette" at bounding box center [212, 18] width 133 height 16
paste input "[PERSON_NAME]"
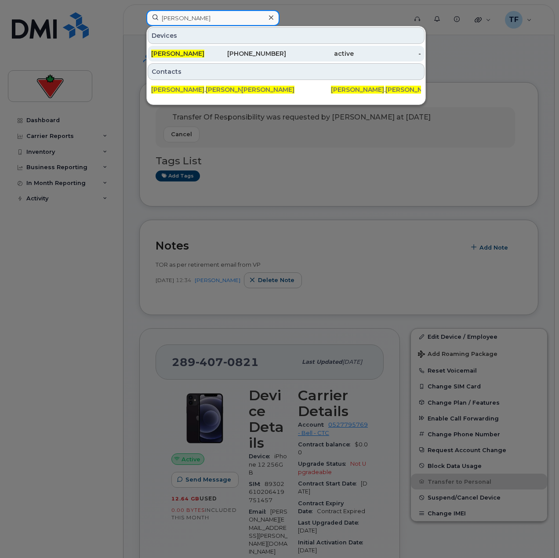
type input "[PERSON_NAME]"
click at [230, 51] on div "514-378-2776" at bounding box center [253, 53] width 68 height 9
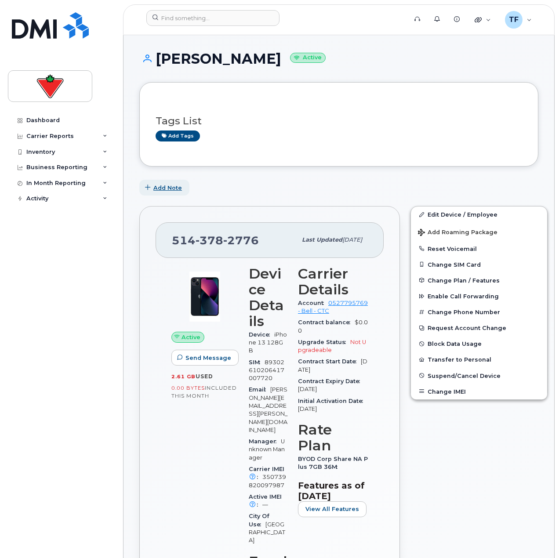
click at [179, 191] on span "Add Note" at bounding box center [167, 188] width 29 height 8
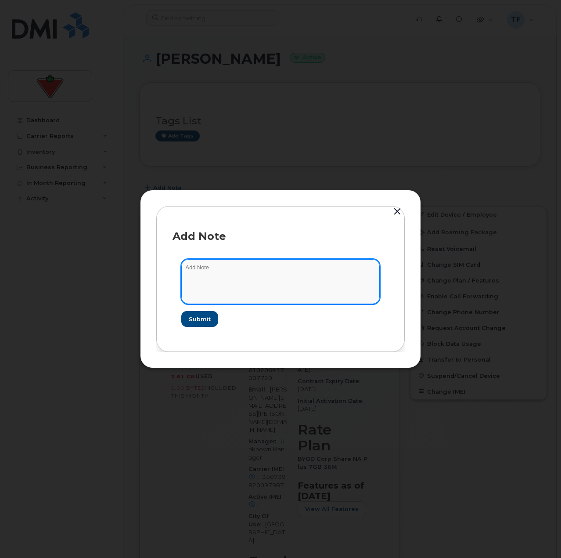
click at [222, 279] on textarea at bounding box center [280, 281] width 199 height 45
paste textarea "TASK1782841"
type textarea "suspend TASK1782841"
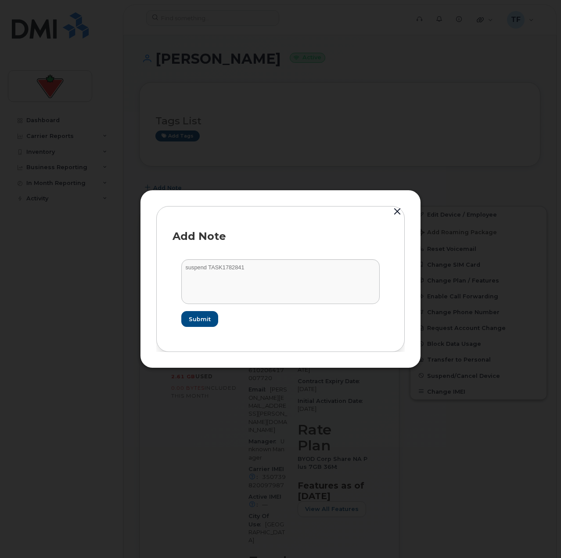
click at [201, 310] on form "suspend TASK1782841 Submit" at bounding box center [281, 292] width 216 height 85
click at [201, 313] on button "Submit" at bounding box center [199, 319] width 36 height 16
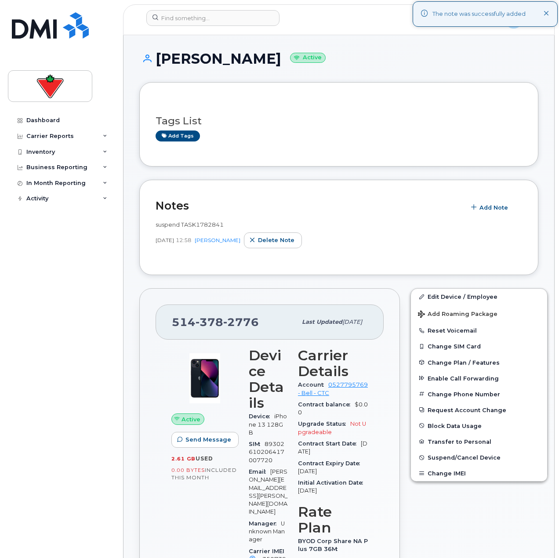
click at [91, 328] on div "Dashboard Carrier Reports Monthly Billing Data Daily Data Pooling Data Behavior…" at bounding box center [62, 328] width 109 height 432
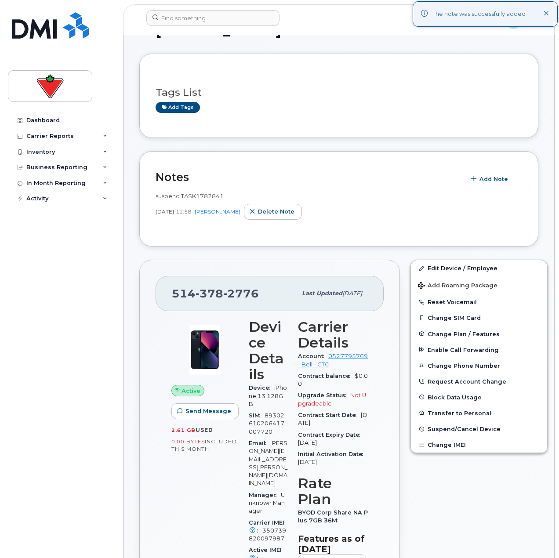
scroll to position [44, 0]
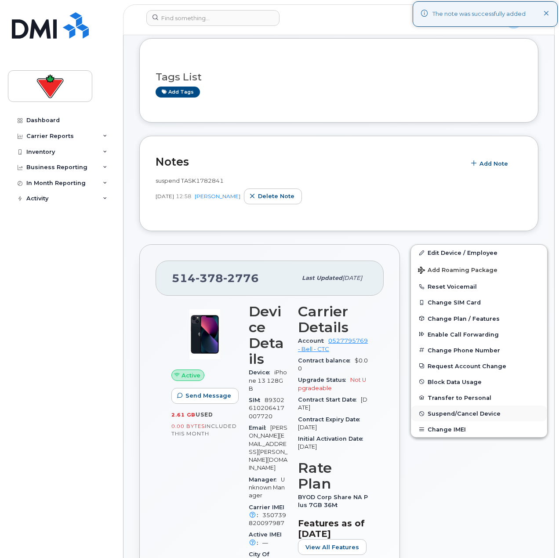
click at [433, 415] on span "Suspend/Cancel Device" at bounding box center [463, 413] width 73 height 7
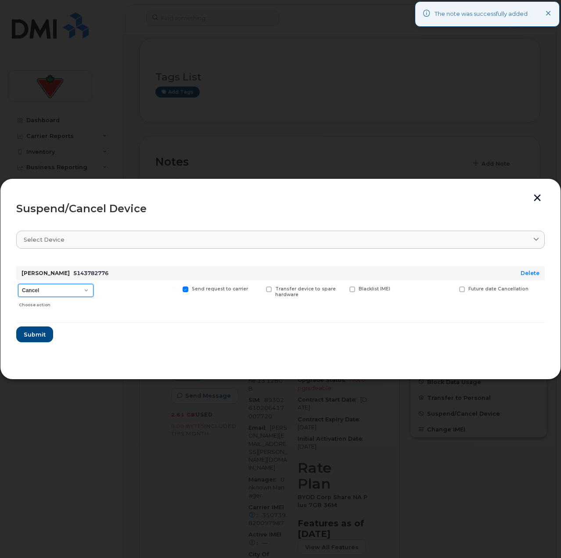
click at [50, 290] on select "Cancel Suspend - Extend Suspension Suspend - Reduced Rate Suspend - Full Rate S…" at bounding box center [56, 290] width 76 height 13
select select "[object Object]"
click at [18, 284] on select "Cancel Suspend - Extend Suspension Suspend - Reduced Rate Suspend - Full Rate S…" at bounding box center [56, 290] width 76 height 13
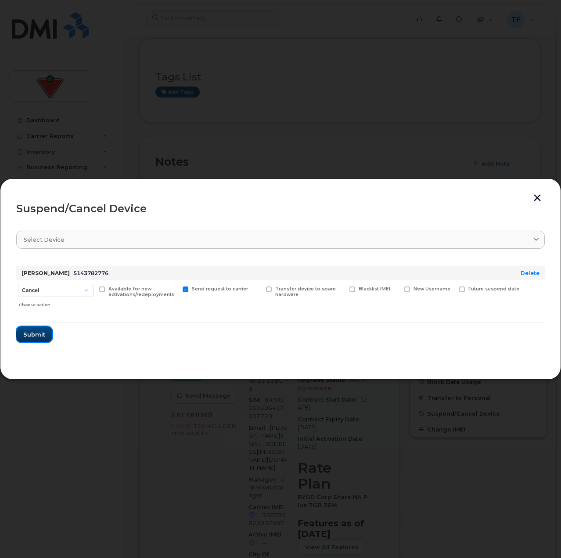
click at [36, 335] on span "Submit" at bounding box center [34, 334] width 22 height 8
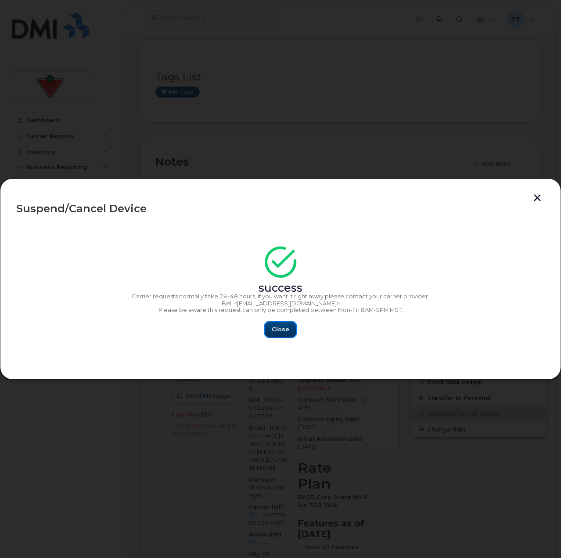
click at [275, 327] on span "Close" at bounding box center [281, 329] width 18 height 8
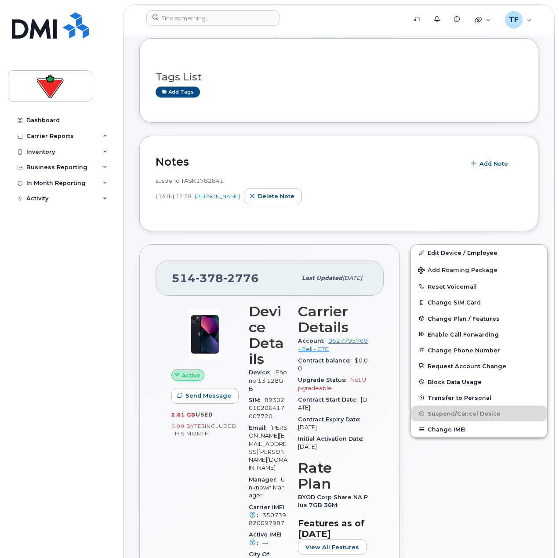
click at [203, 290] on div "[PHONE_NUMBER] Last updated [DATE]" at bounding box center [270, 277] width 228 height 35
click at [209, 275] on span "378" at bounding box center [209, 277] width 28 height 13
copy span "[PHONE_NUMBER]"
